Goal: Task Accomplishment & Management: Complete application form

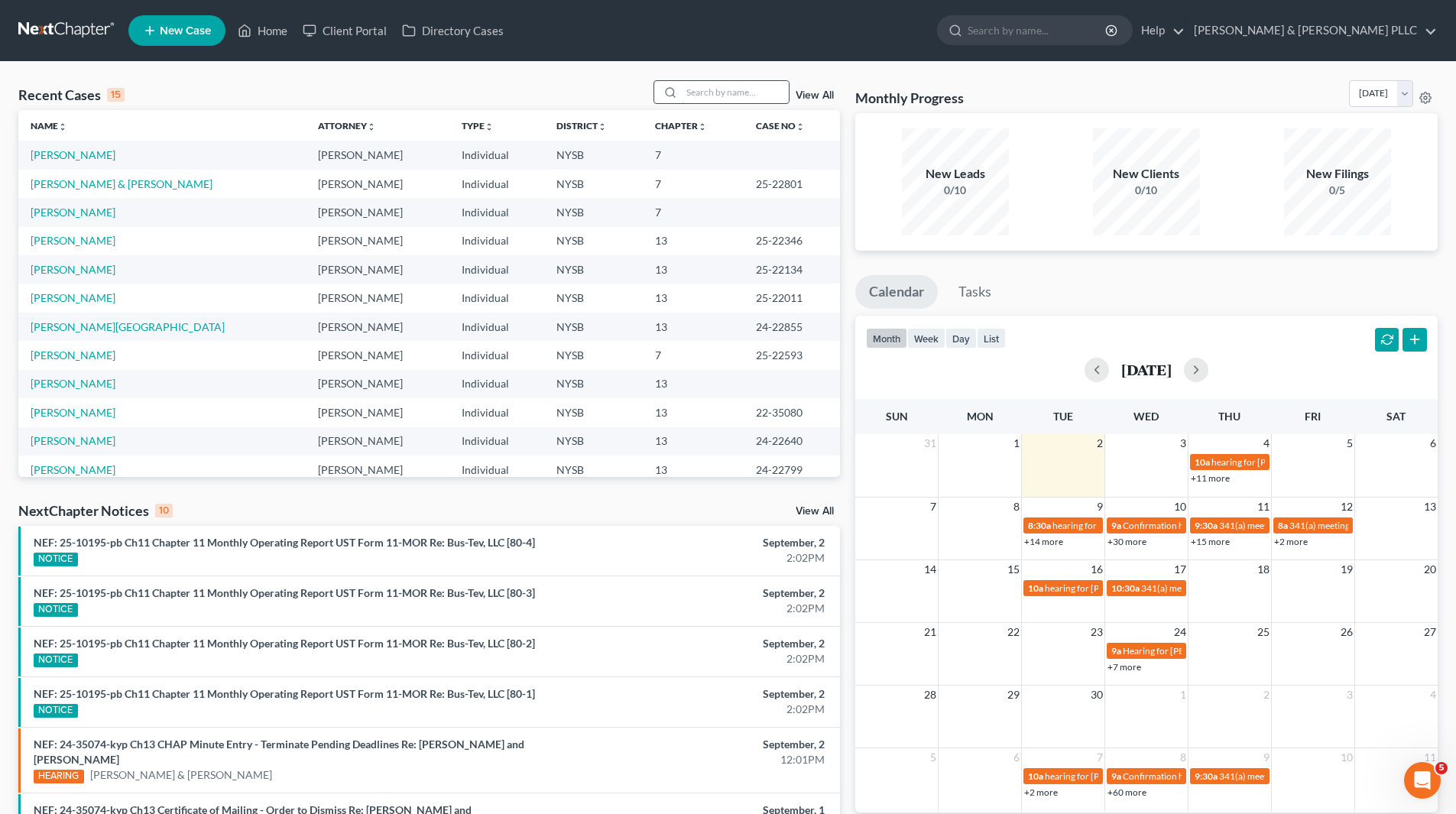
click at [718, 84] on input "search" at bounding box center [735, 91] width 107 height 22
click at [85, 210] on link "[PERSON_NAME]" at bounding box center [73, 212] width 85 height 13
click at [83, 210] on link "[PERSON_NAME]" at bounding box center [73, 212] width 85 height 13
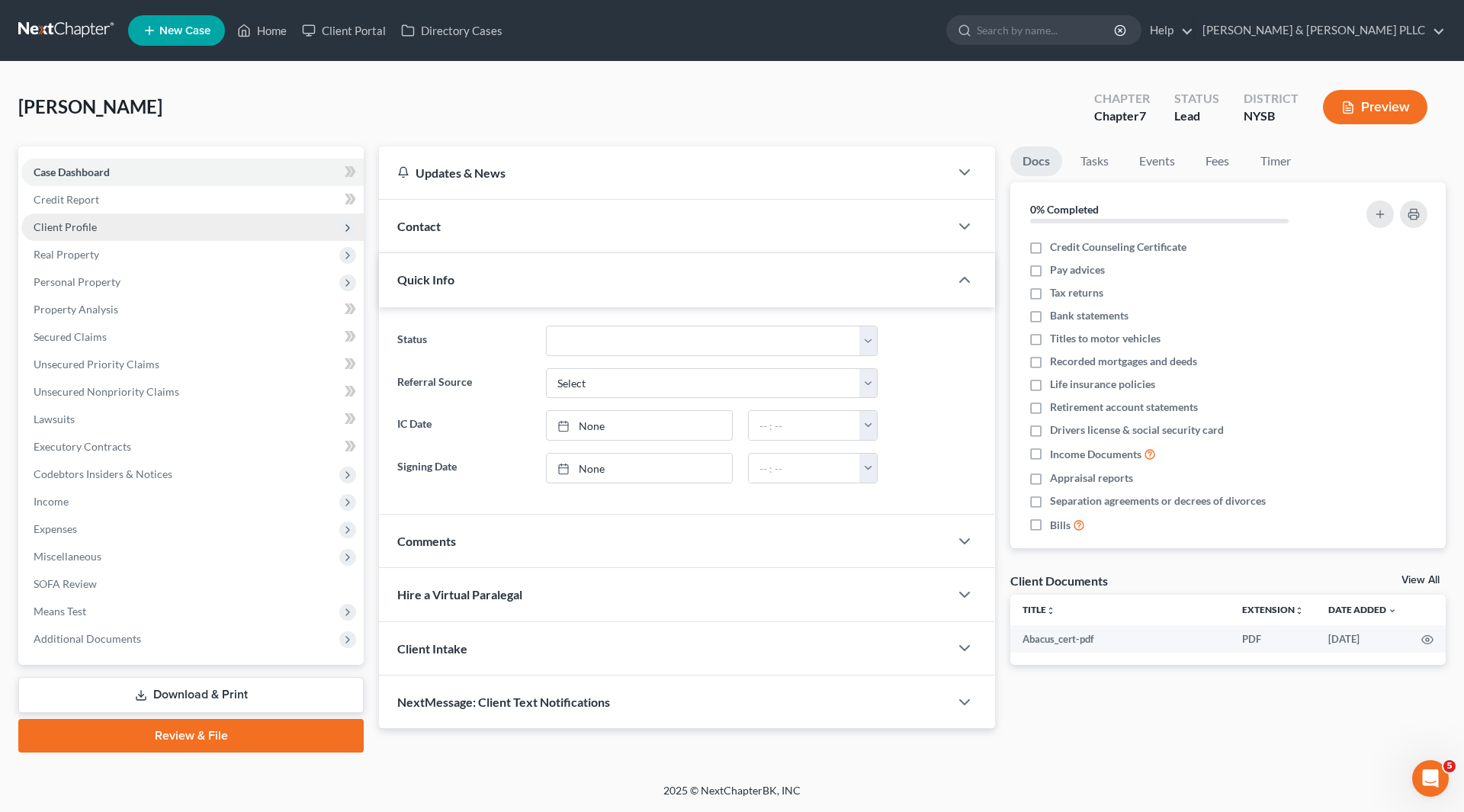
click at [102, 221] on span "Client Profile" at bounding box center [192, 228] width 343 height 28
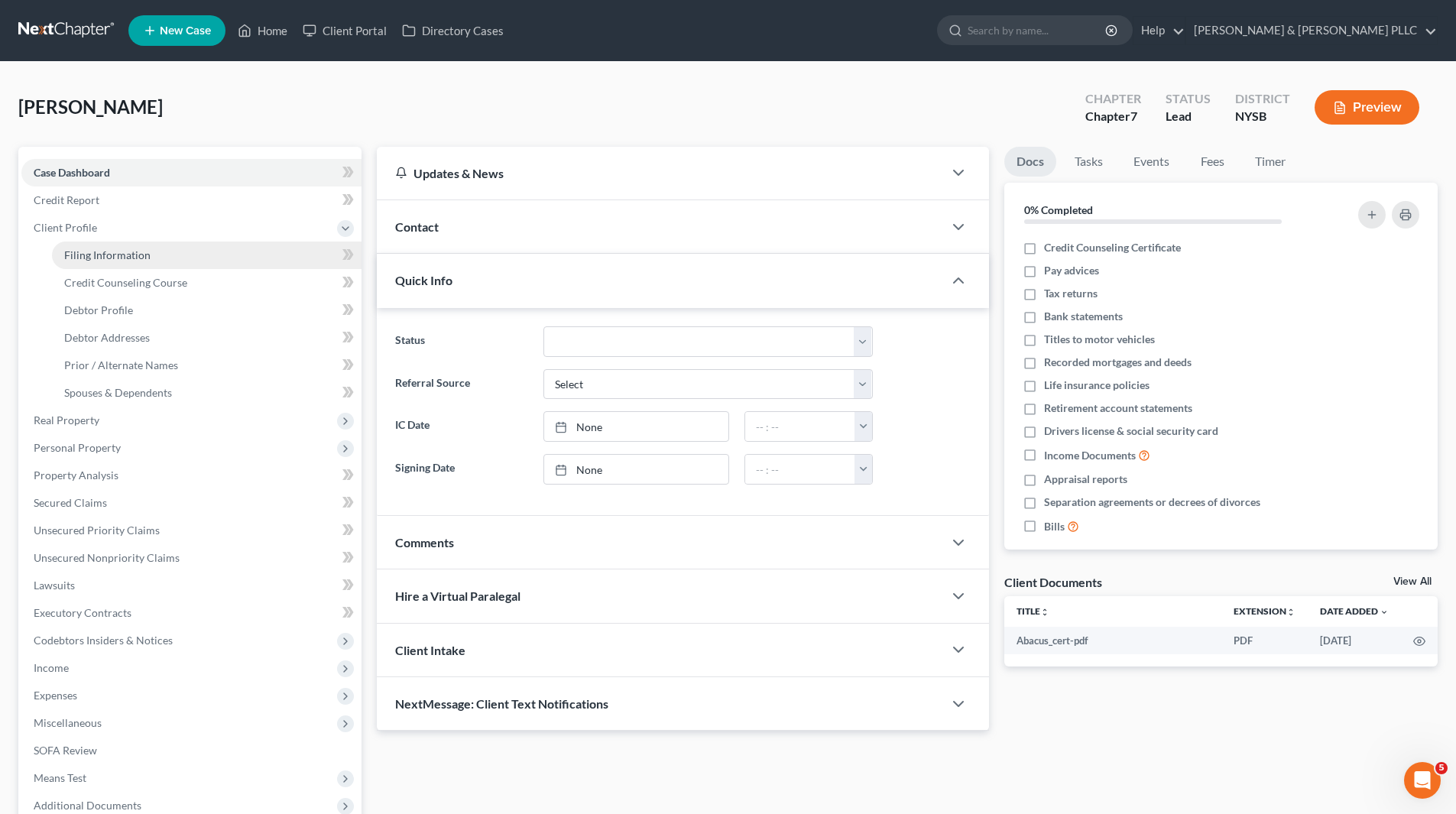
click at [90, 248] on span "Filing Information" at bounding box center [108, 254] width 86 height 13
select select "1"
select select "0"
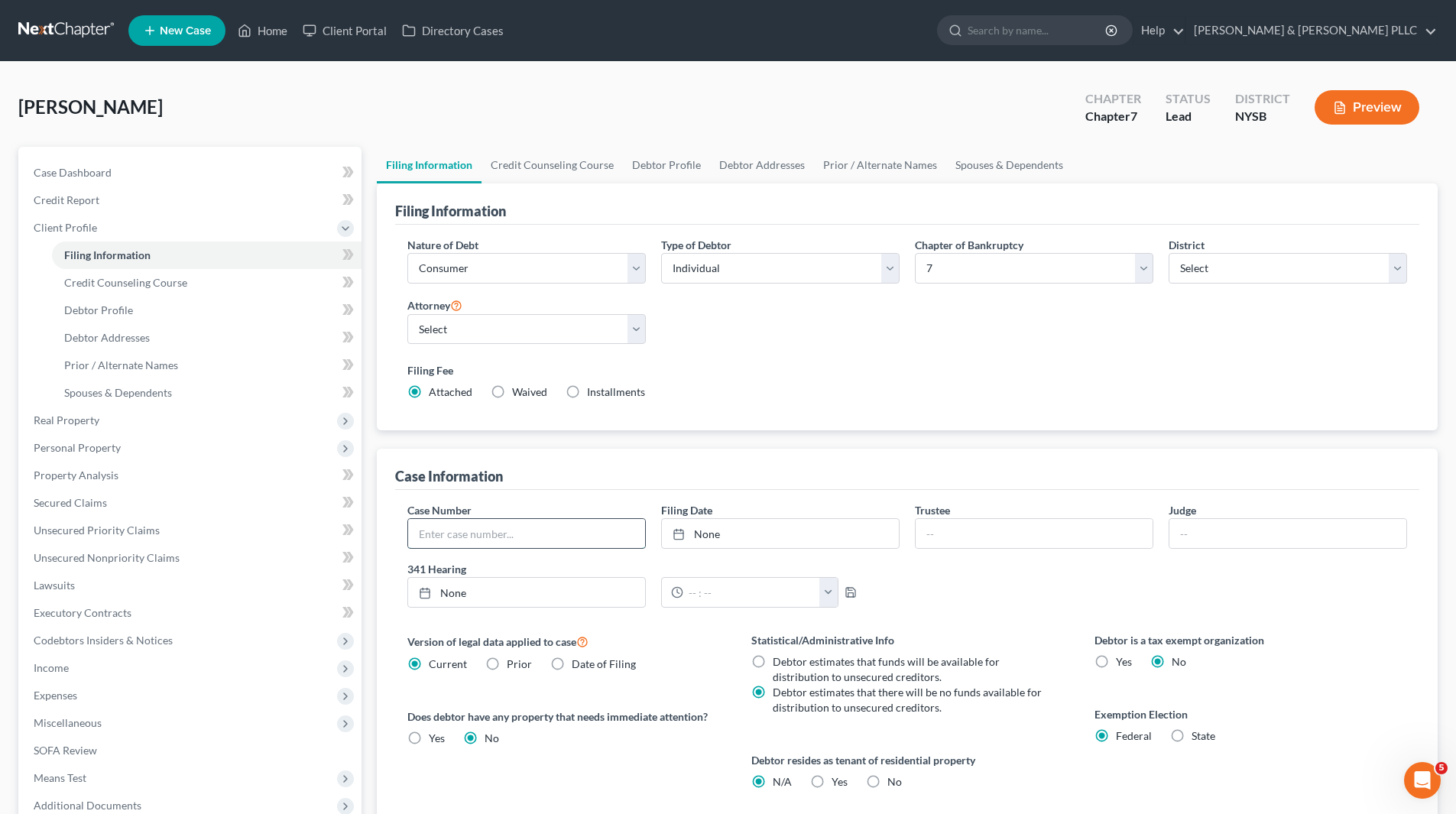
click at [462, 539] on input "text" at bounding box center [526, 534] width 237 height 29
type input "25-22806"
click at [688, 534] on div at bounding box center [684, 533] width 22 height 13
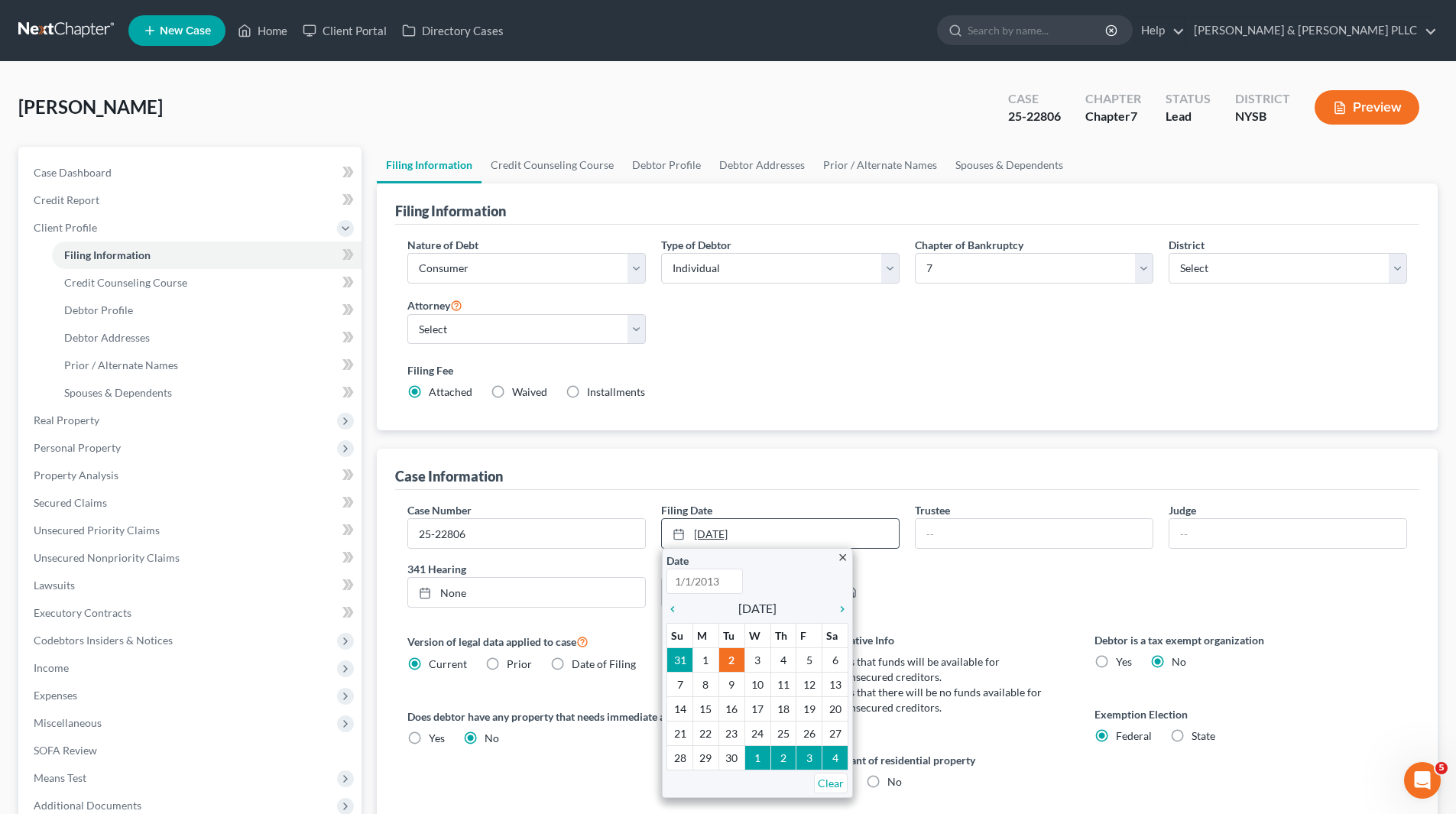
type input "[DATE]"
click at [672, 610] on icon "chevron_left" at bounding box center [677, 609] width 20 height 12
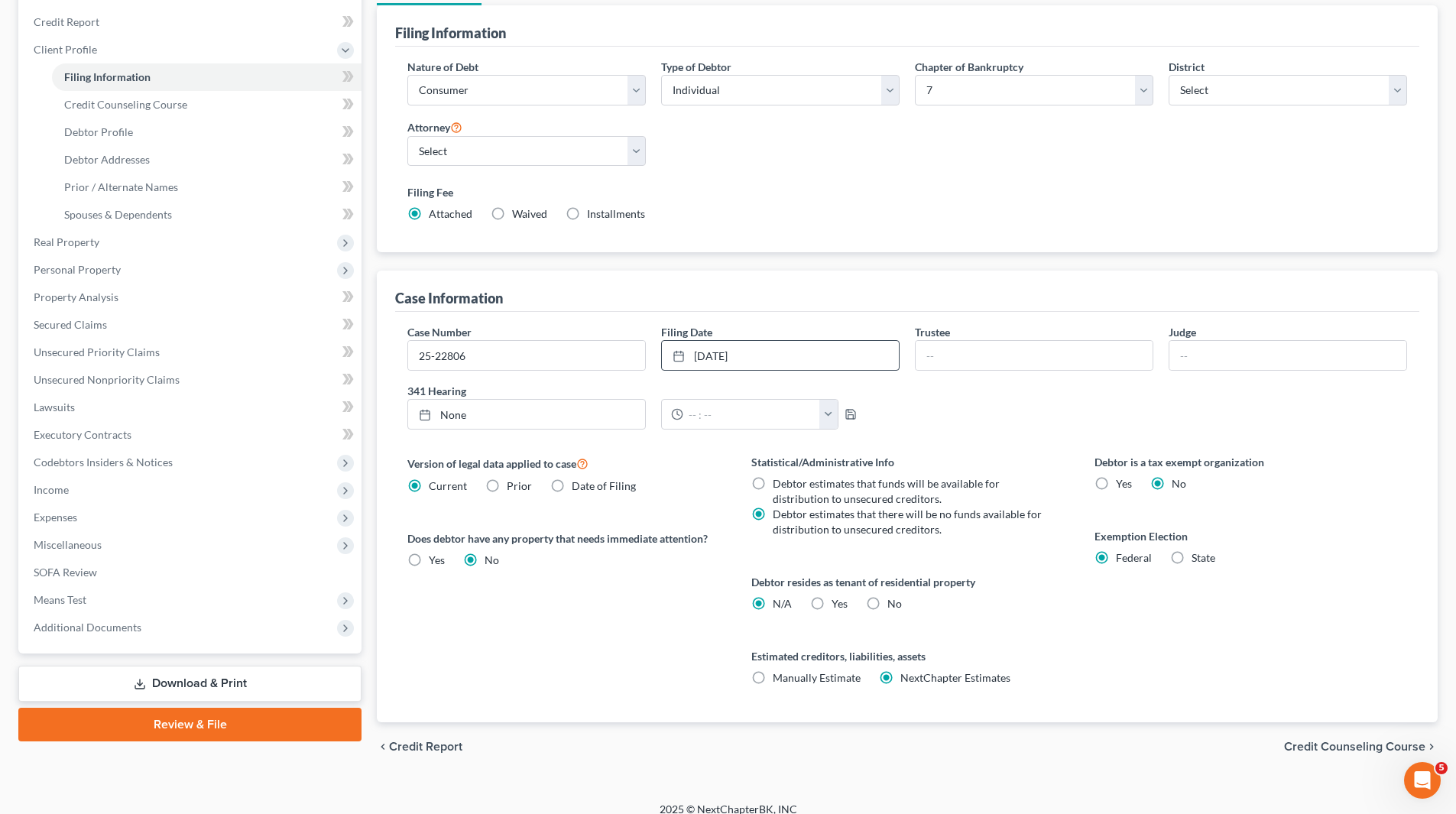
scroll to position [194, 0]
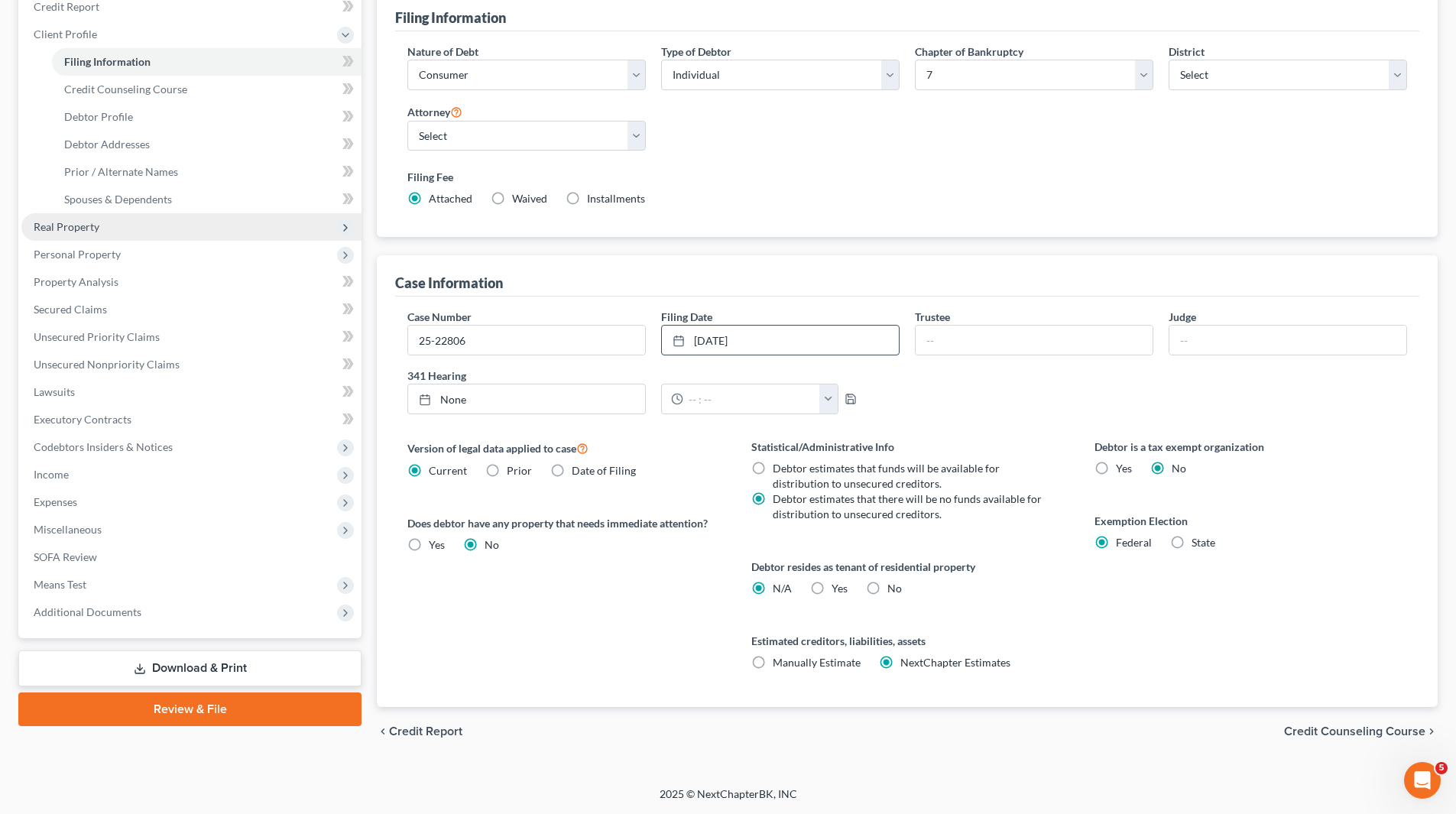
click at [116, 227] on span "Real Property" at bounding box center [191, 227] width 340 height 28
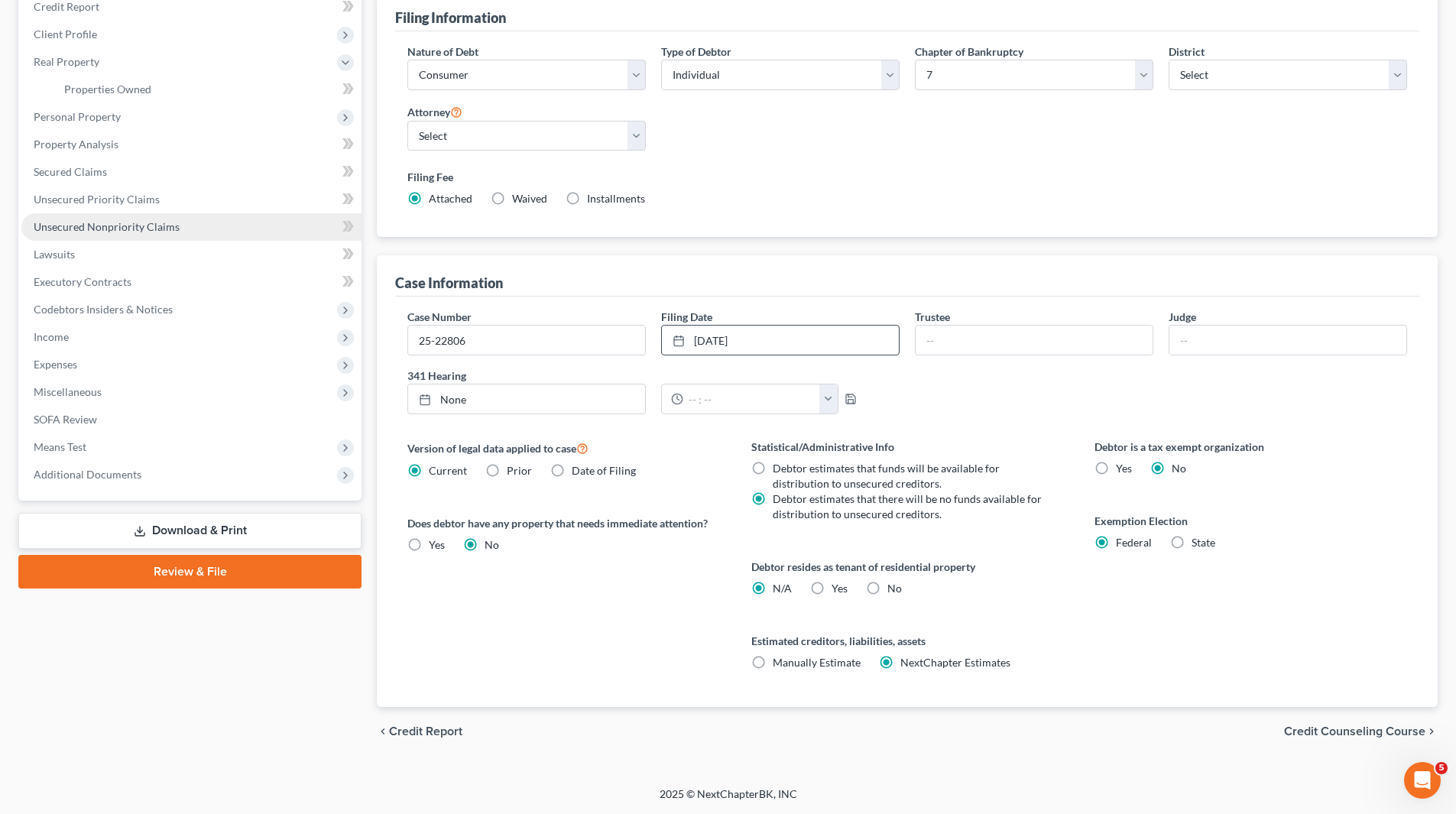
click at [114, 227] on span "Unsecured Nonpriority Claims" at bounding box center [107, 227] width 146 height 13
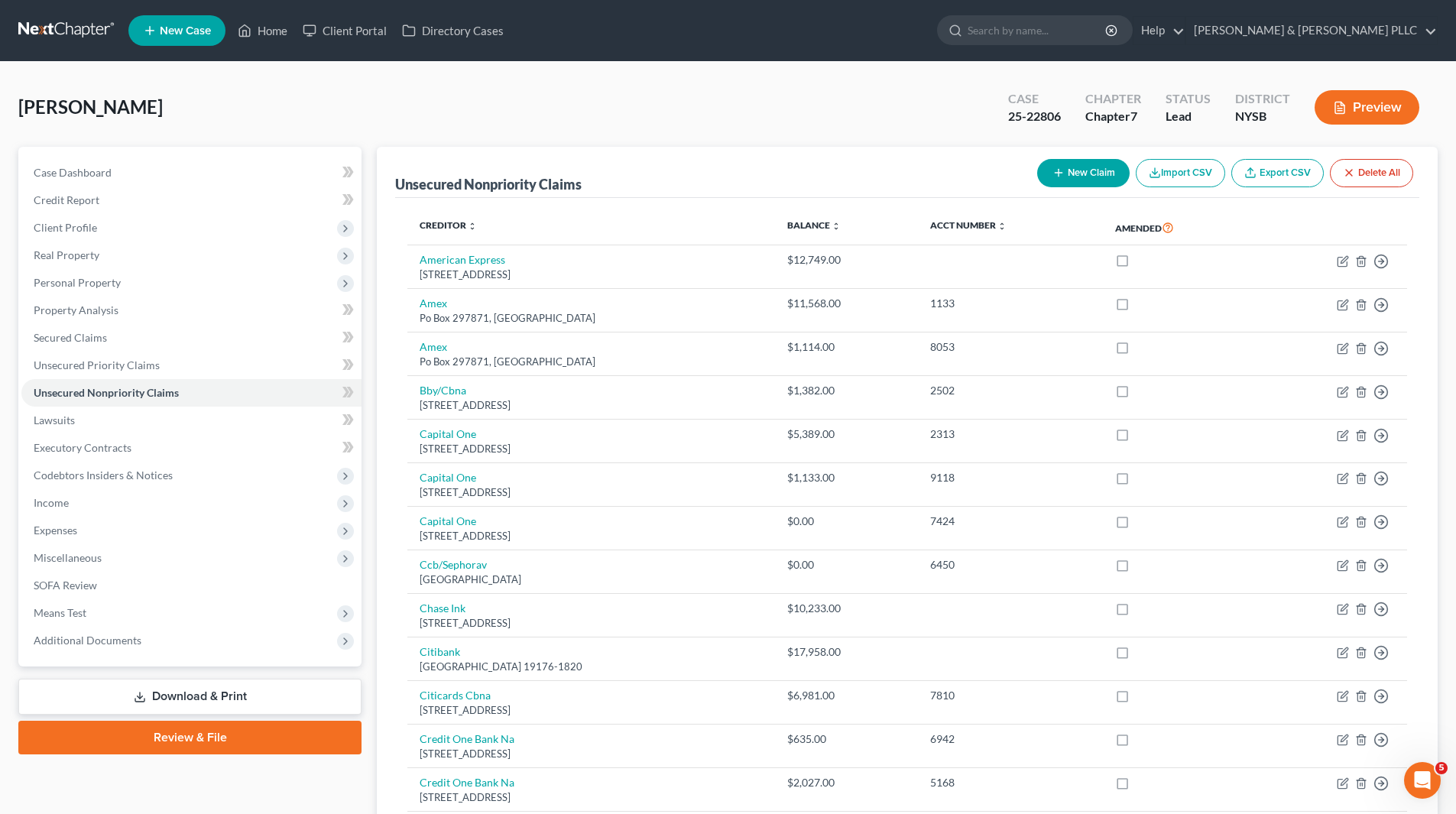
click at [157, 697] on link "Download & Print" at bounding box center [190, 696] width 343 height 36
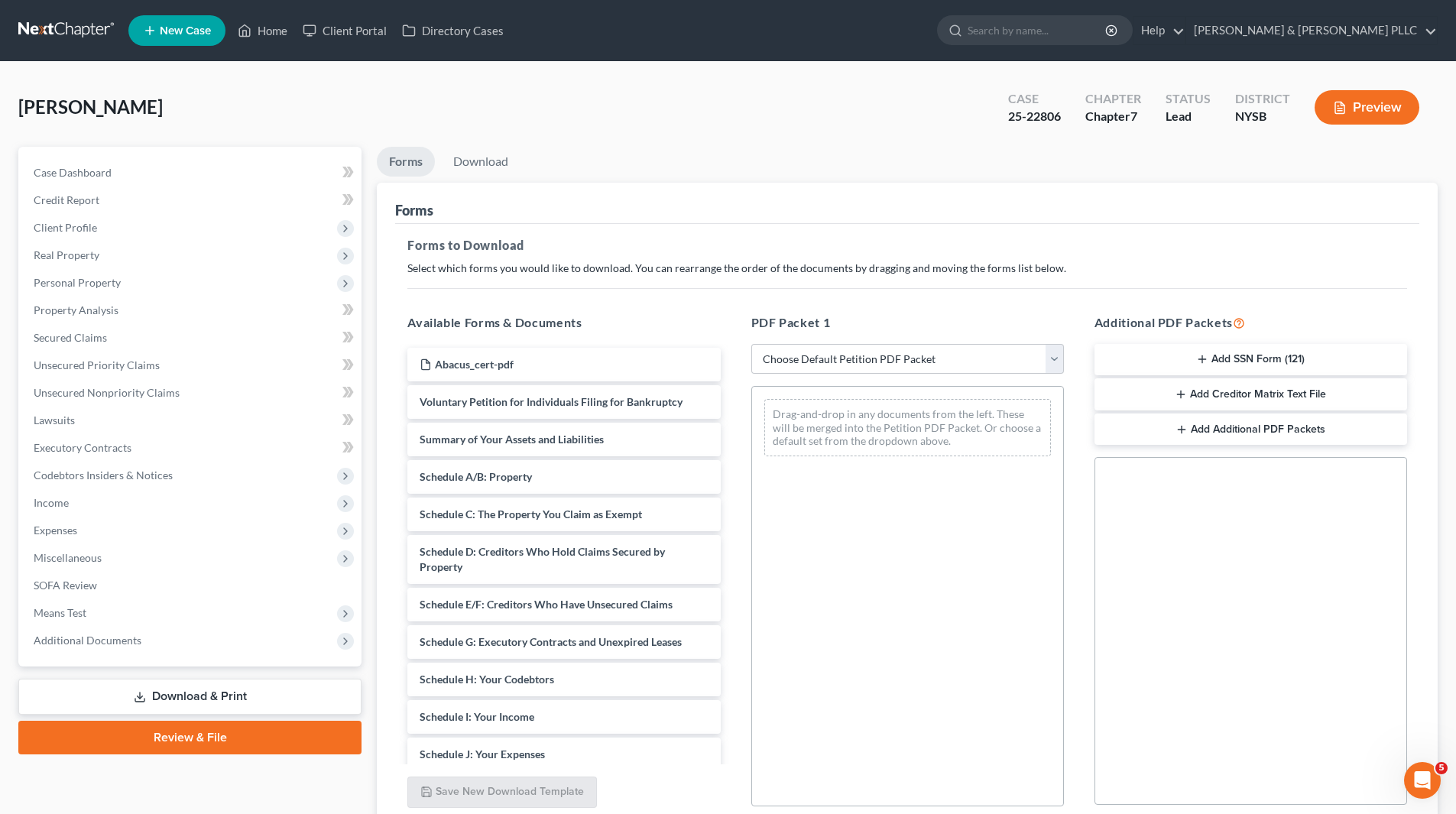
click at [1174, 392] on button "Add Creditor Matrix Text File" at bounding box center [1251, 394] width 313 height 32
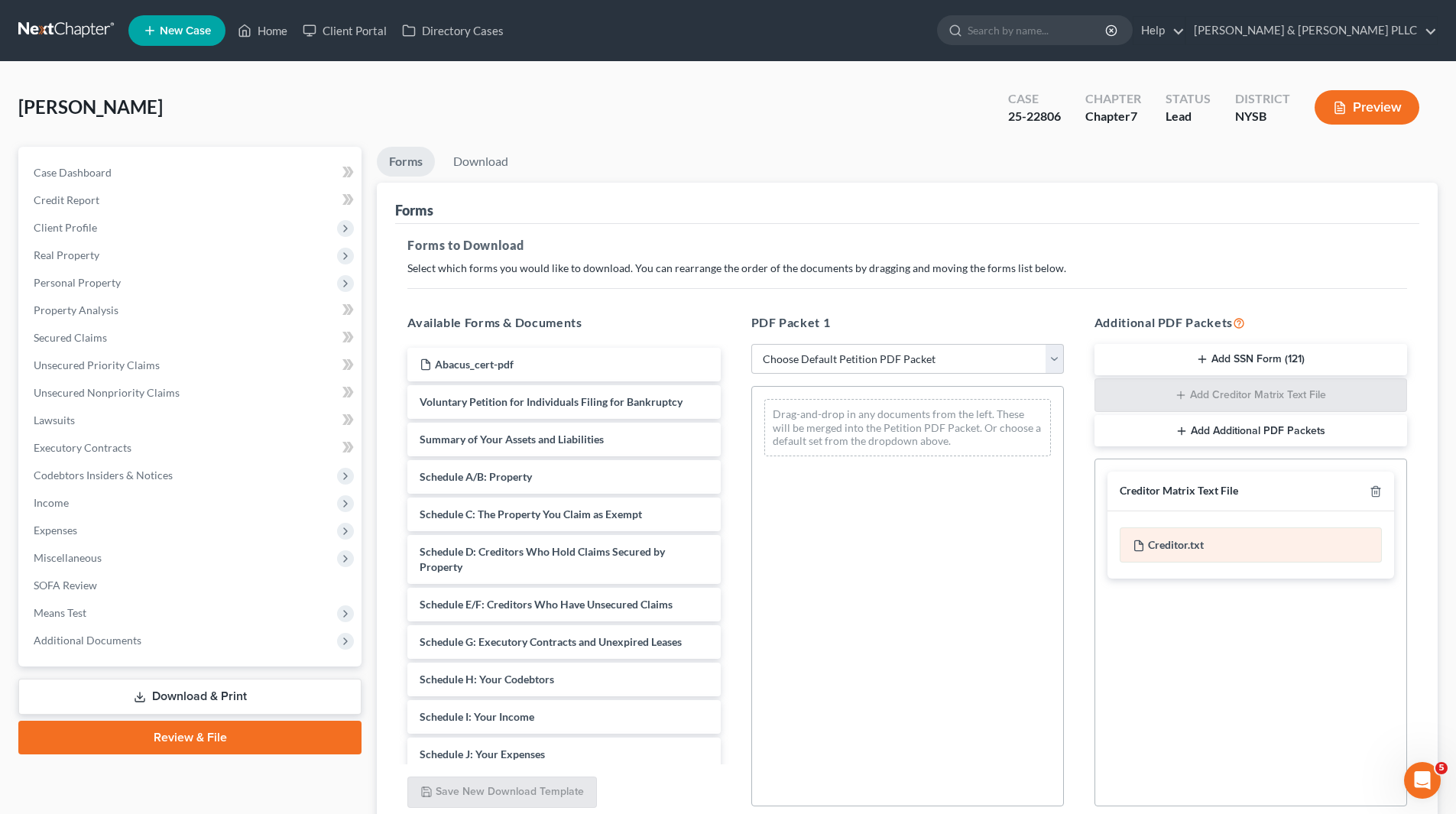
click at [1200, 549] on div "Creditor.txt" at bounding box center [1251, 544] width 262 height 35
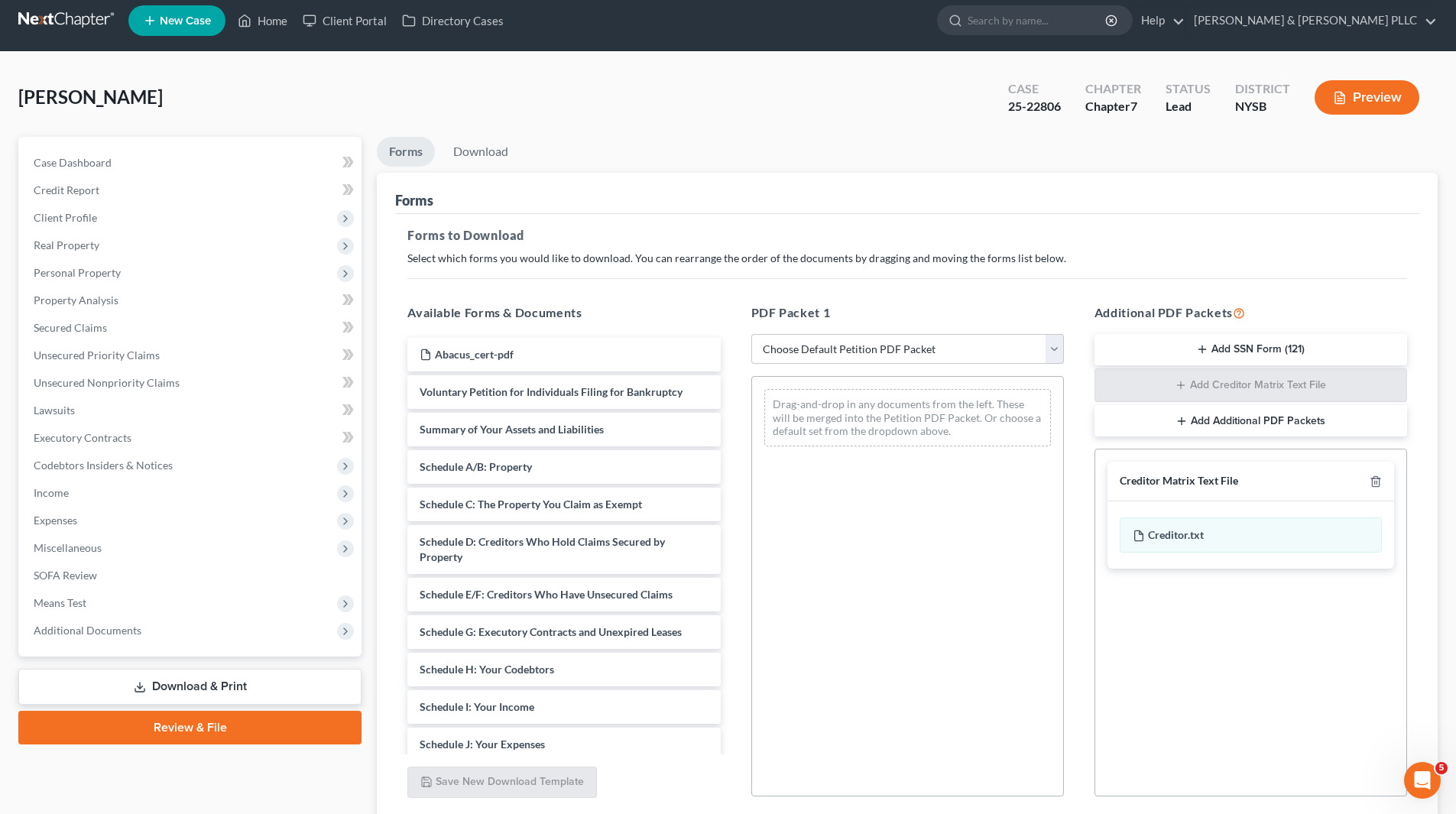
scroll to position [130, 0]
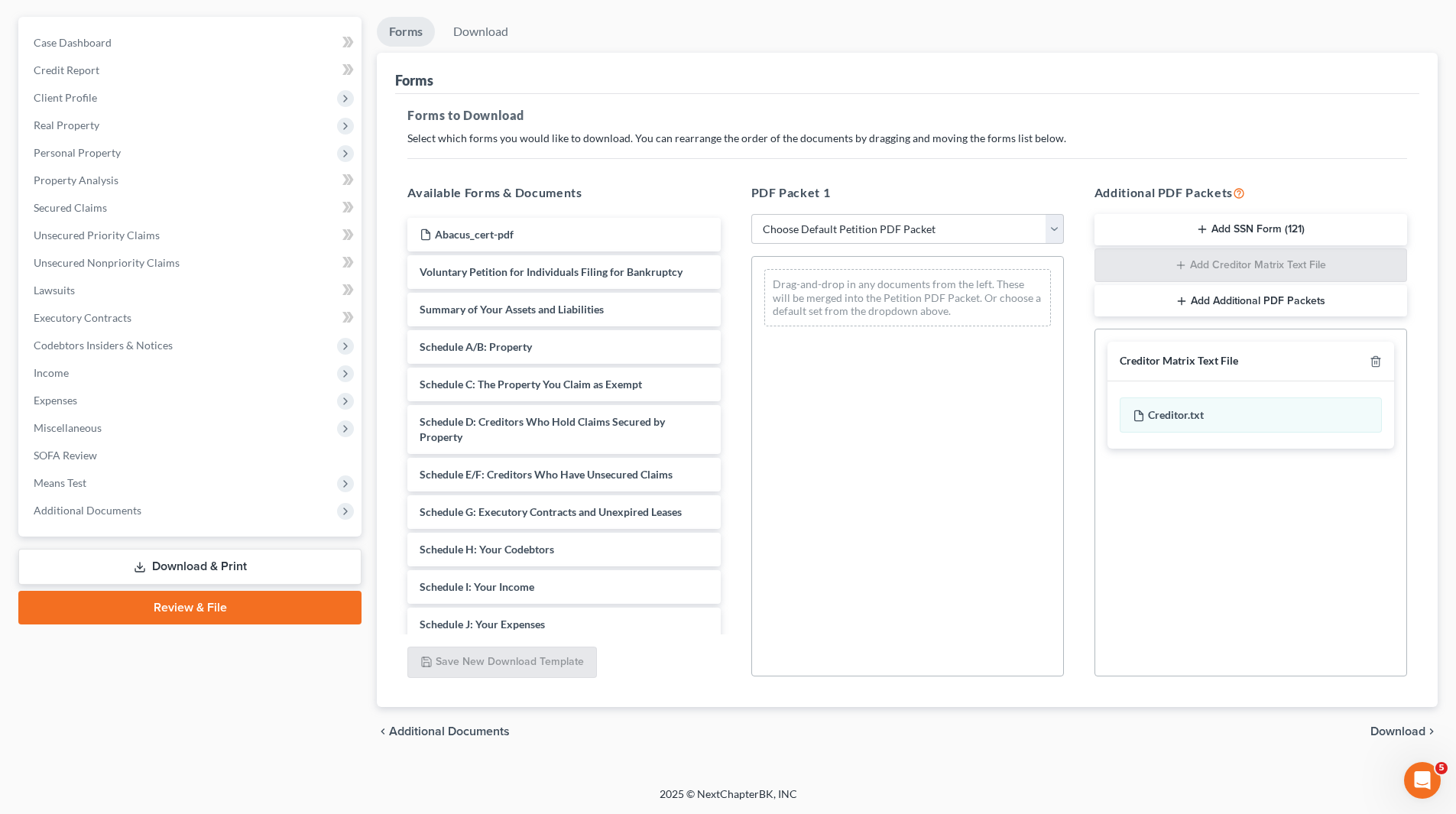
click at [1380, 728] on span "Download" at bounding box center [1398, 731] width 55 height 12
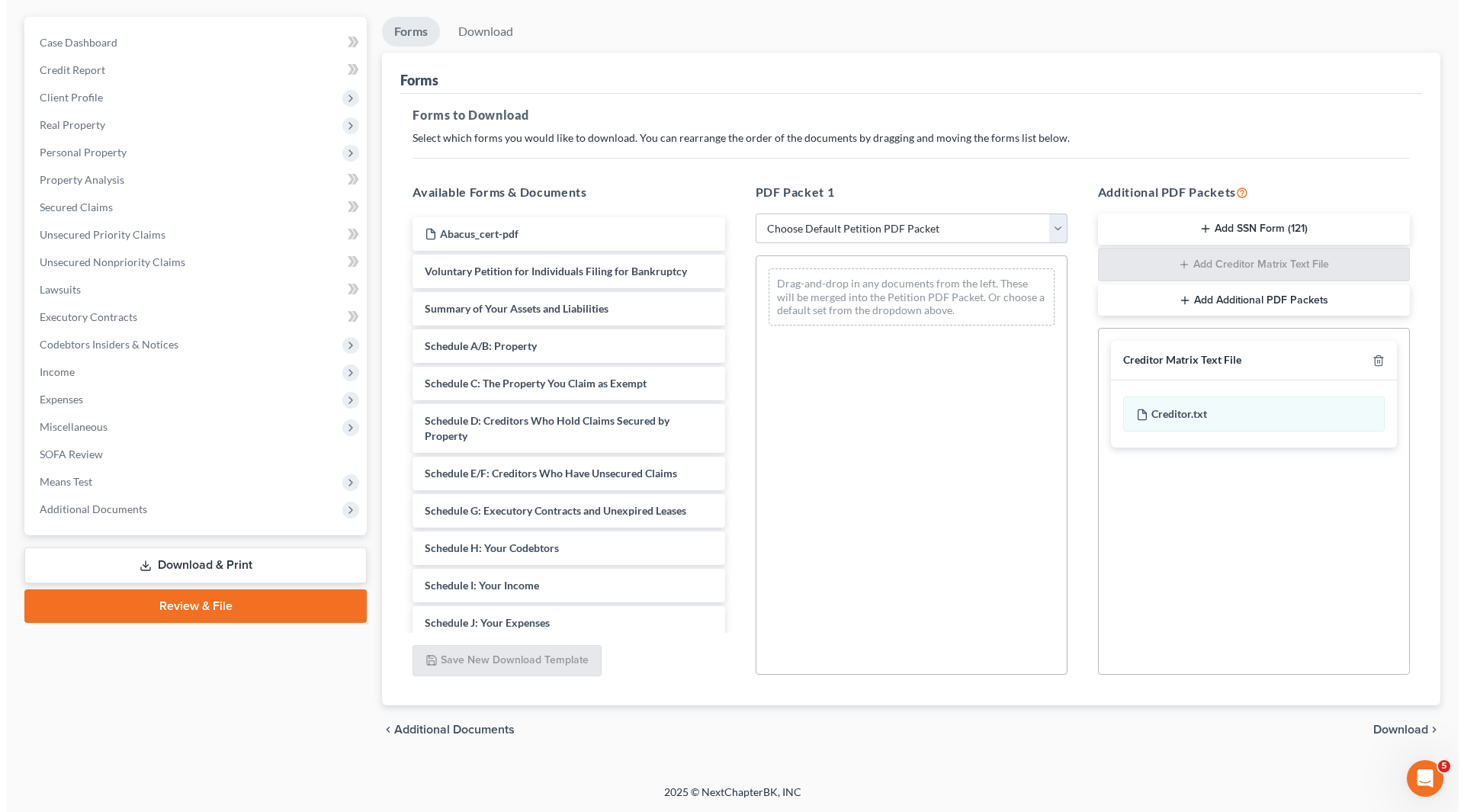
scroll to position [0, 0]
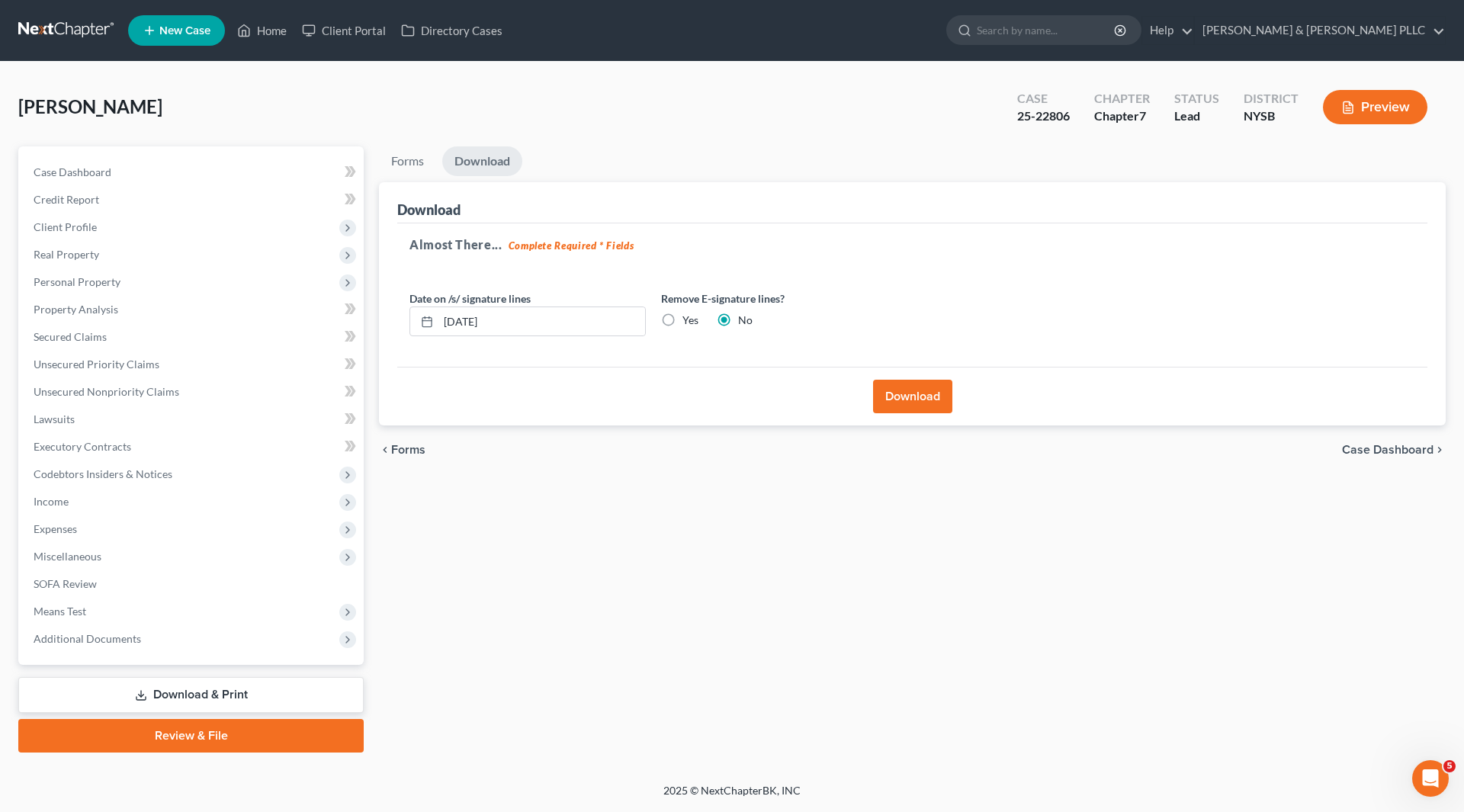
click at [914, 388] on button "Download" at bounding box center [912, 396] width 79 height 34
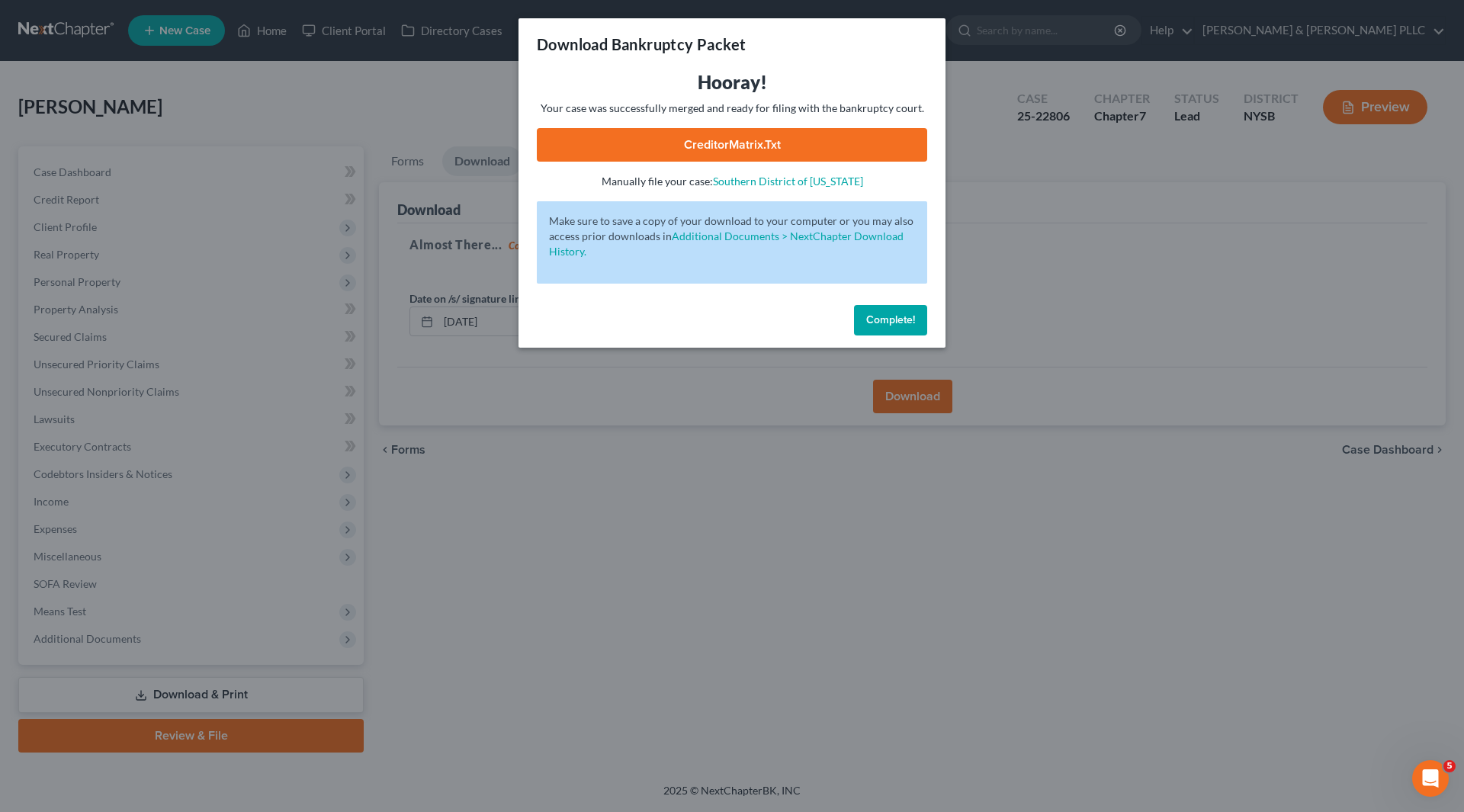
click at [676, 148] on link "CreditorMatrix.txt" at bounding box center [731, 145] width 390 height 34
